Goal: Task Accomplishment & Management: Complete application form

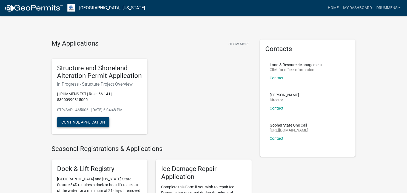
click at [83, 121] on button "Continue Application" at bounding box center [83, 122] width 52 height 10
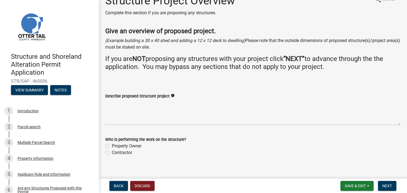
scroll to position [18, 0]
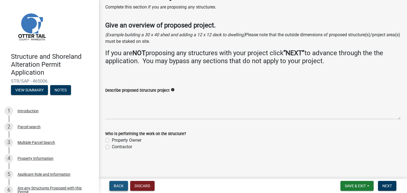
click at [121, 183] on span "Back" at bounding box center [119, 185] width 10 height 4
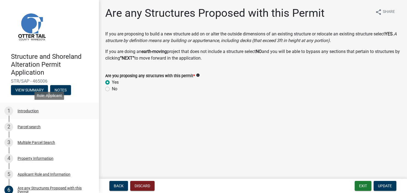
click at [32, 112] on div "Introduction" at bounding box center [28, 111] width 21 height 4
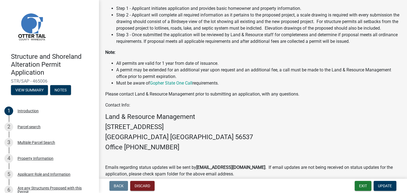
scroll to position [172, 0]
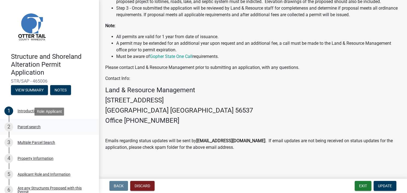
click at [32, 126] on div "Parcel search" at bounding box center [29, 127] width 23 height 4
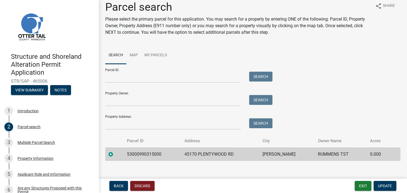
scroll to position [12, 0]
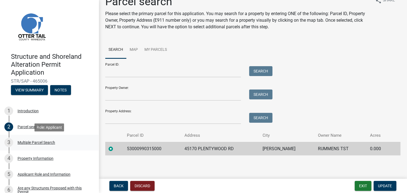
click at [41, 144] on div "Multiple Parcel Search" at bounding box center [37, 142] width 38 height 4
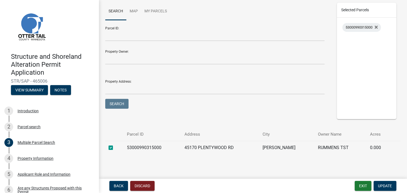
scroll to position [66, 0]
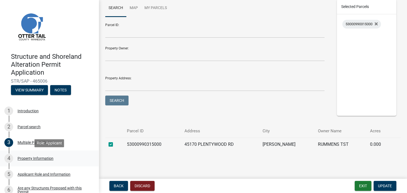
click at [29, 159] on div "Property Information" at bounding box center [36, 158] width 36 height 4
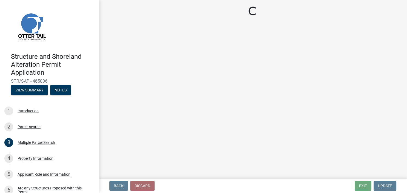
select select "bd934fa0-696e-47b9-a90f-8e33276cc410"
select select "bc365043-463f-4dd2-a146-228392936da3"
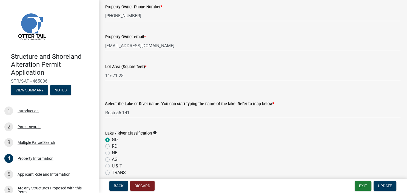
scroll to position [126, 0]
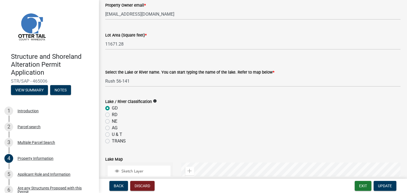
click at [156, 101] on icon "info" at bounding box center [155, 101] width 4 height 4
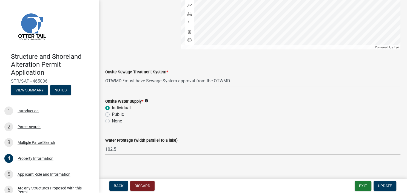
scroll to position [380, 0]
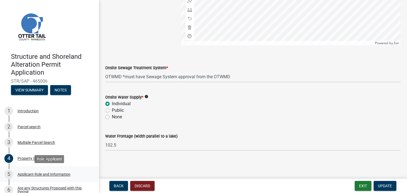
click at [47, 175] on div "Applicant Role and Information" at bounding box center [44, 174] width 53 height 4
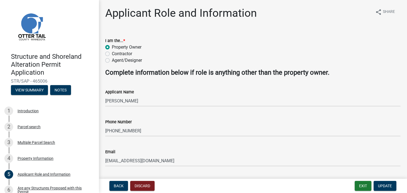
scroll to position [15, 0]
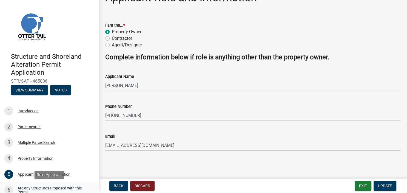
click at [29, 188] on div "Are any Structures Proposed with this Permit" at bounding box center [54, 190] width 72 height 8
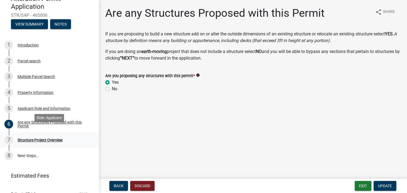
scroll to position [75, 0]
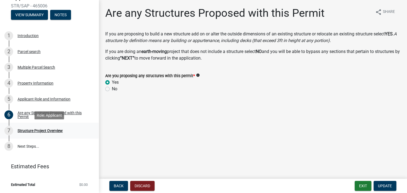
click at [26, 131] on div "Structure Project Overview" at bounding box center [40, 131] width 45 height 4
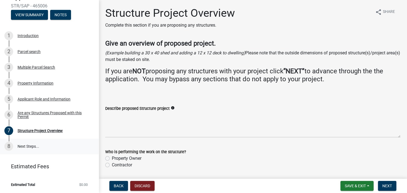
click at [26, 145] on link "8 Next Steps..." at bounding box center [49, 146] width 99 height 16
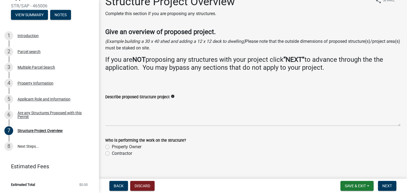
scroll to position [18, 0]
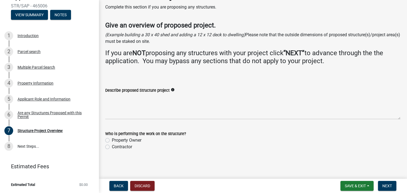
click at [112, 147] on label "Contractor" at bounding box center [122, 146] width 20 height 7
click at [112, 147] on input "Contractor" at bounding box center [114, 145] width 4 height 4
radio input "true"
click at [175, 89] on icon "info" at bounding box center [173, 90] width 4 height 4
